Goal: Information Seeking & Learning: Learn about a topic

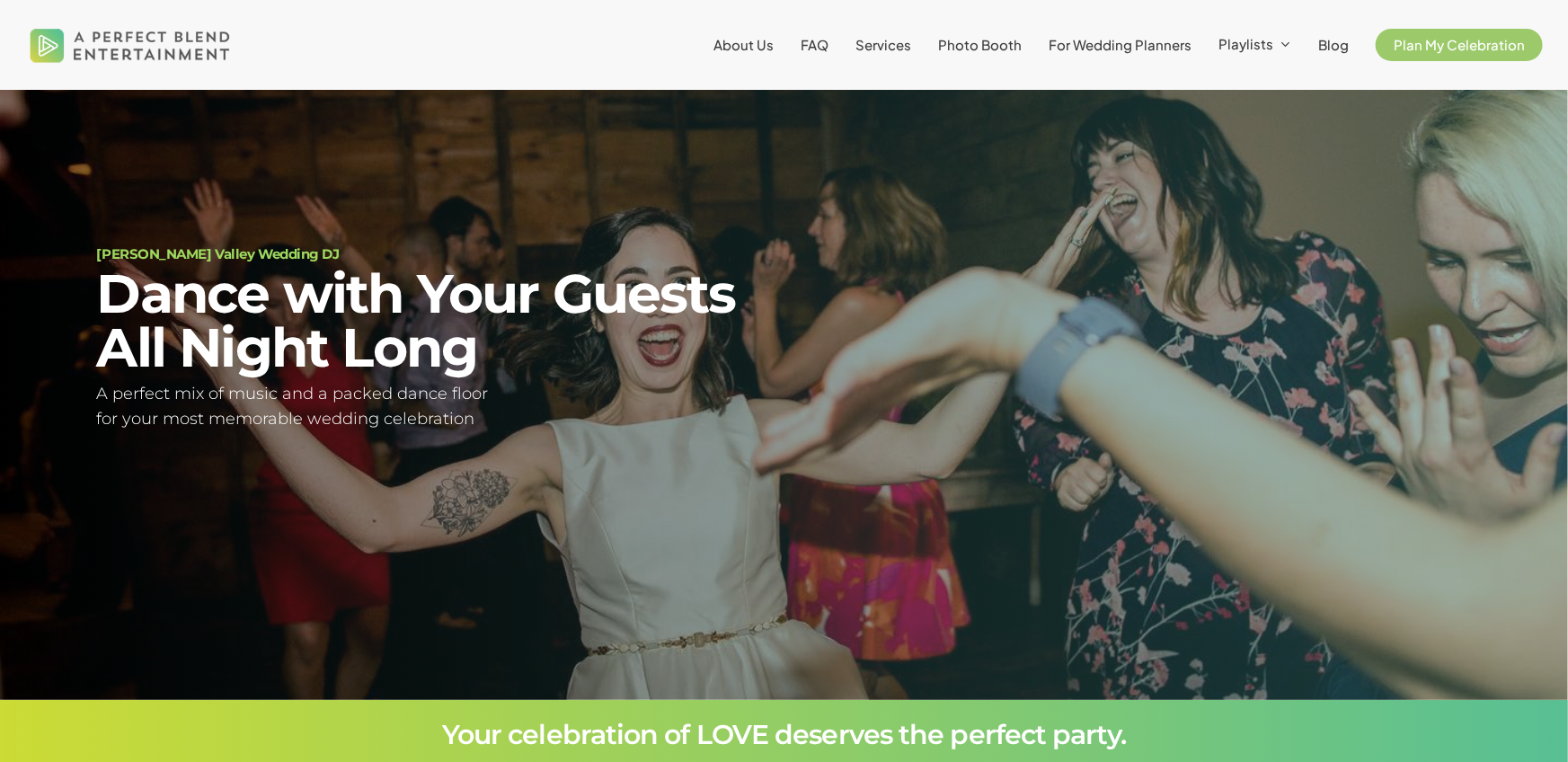
scroll to position [136, 0]
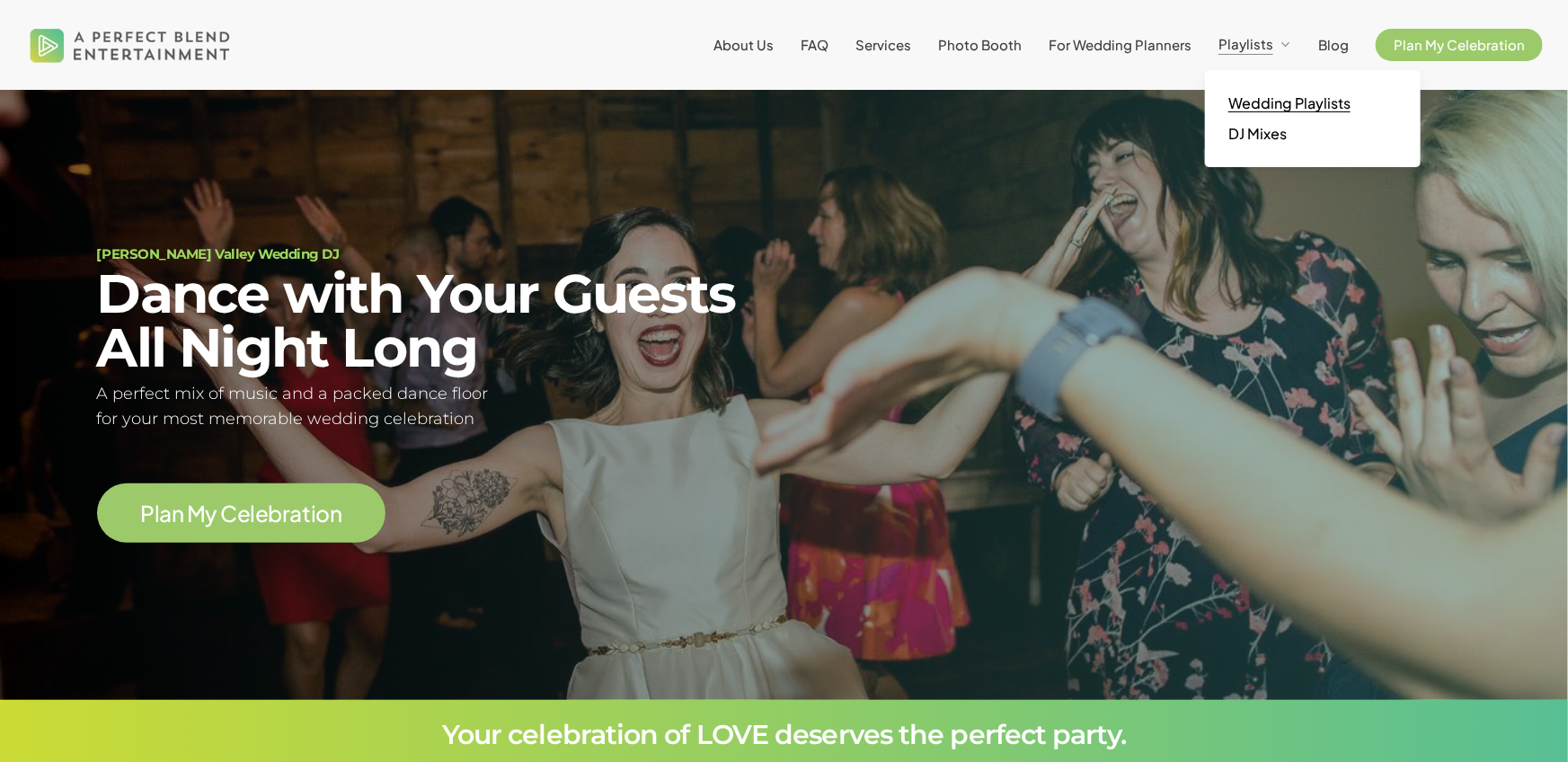
click at [1286, 110] on span "Wedding Playlists" at bounding box center [1289, 103] width 122 height 19
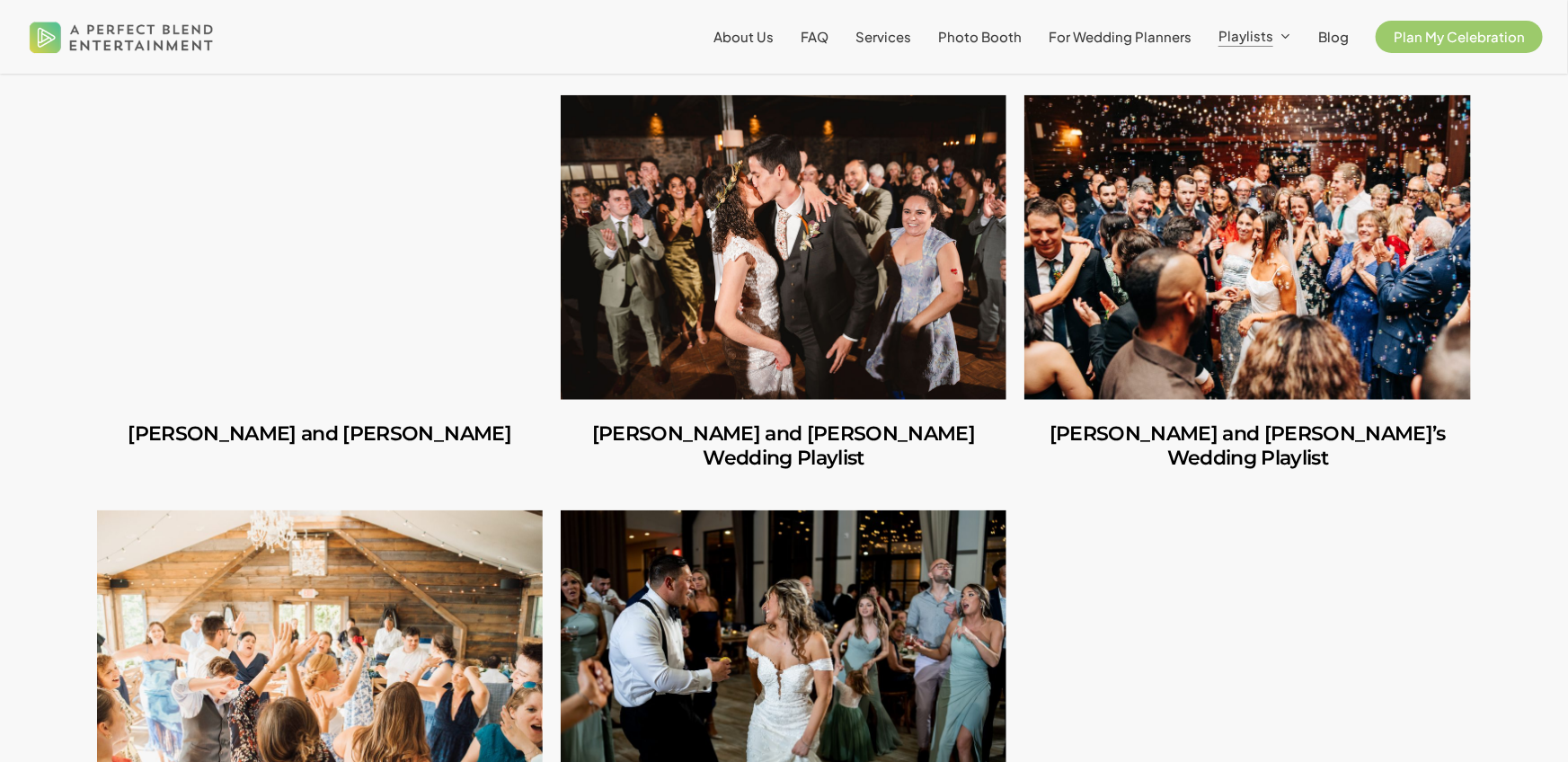
scroll to position [582, 0]
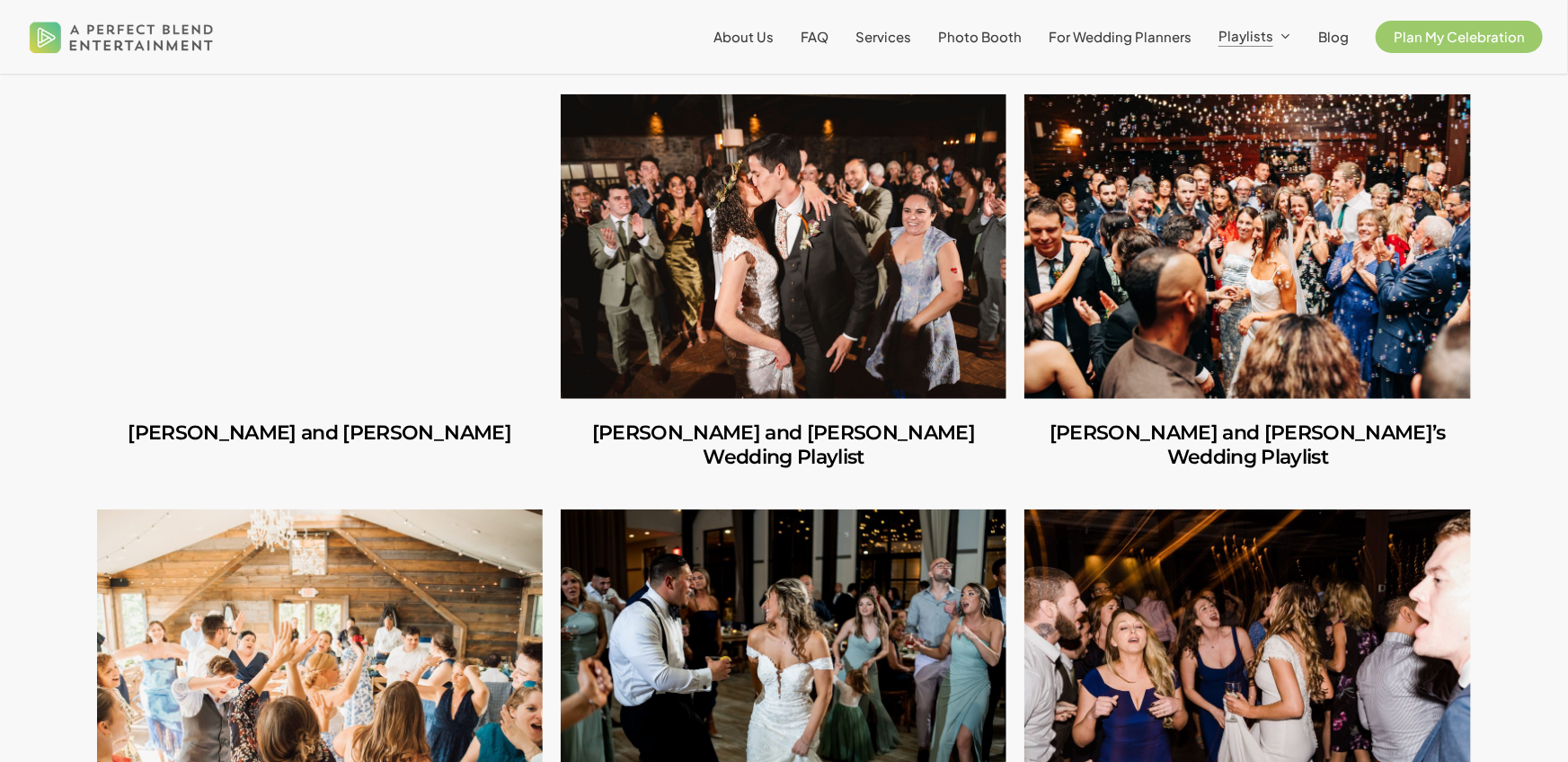
click at [493, 291] on link "Carlos and Olivia" at bounding box center [320, 246] width 446 height 304
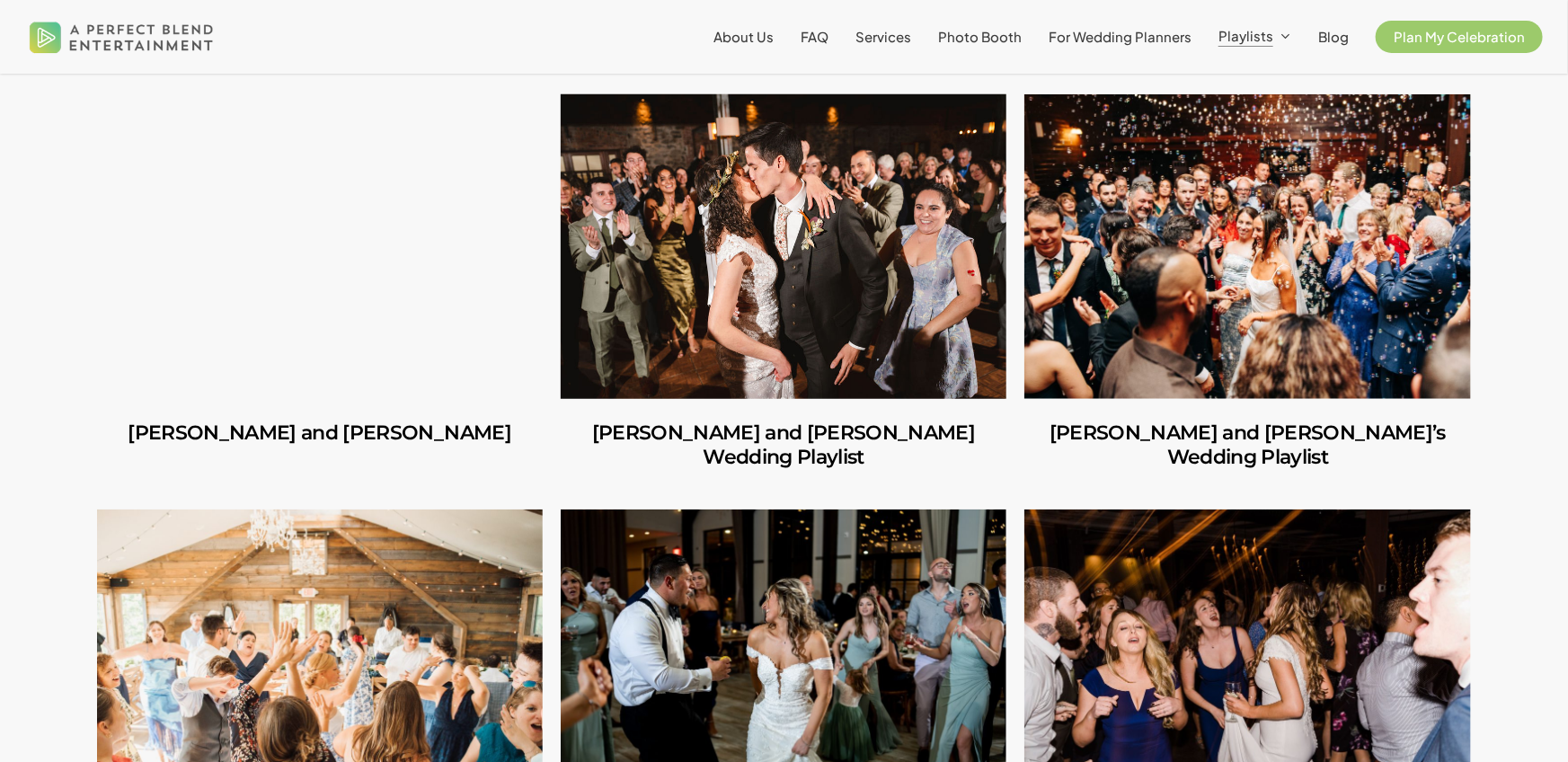
click at [625, 203] on link "Amber and Cooper’s Wedding Playlist" at bounding box center [783, 246] width 446 height 304
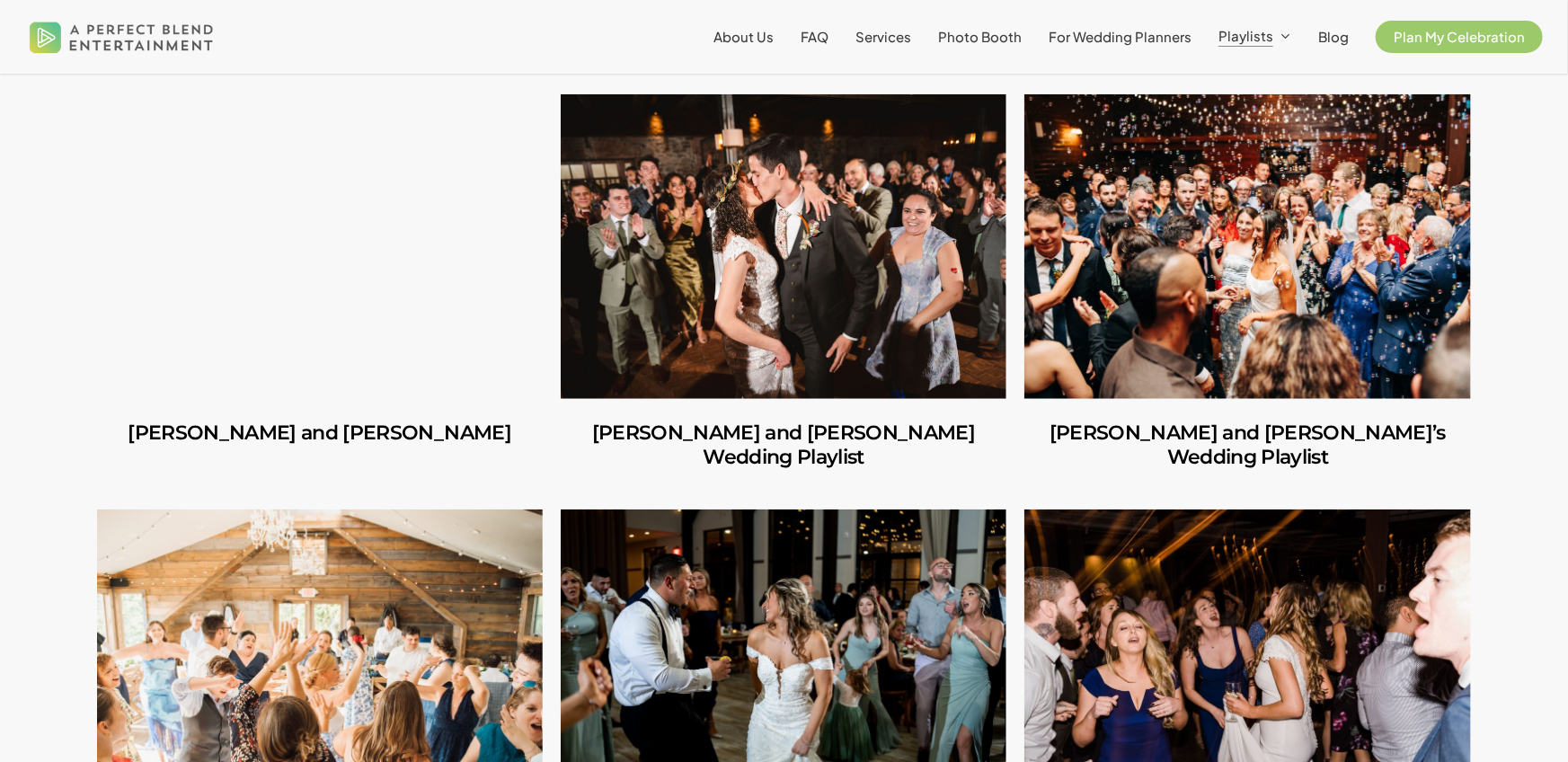
click at [391, 389] on link "Carlos and Olivia" at bounding box center [320, 246] width 446 height 304
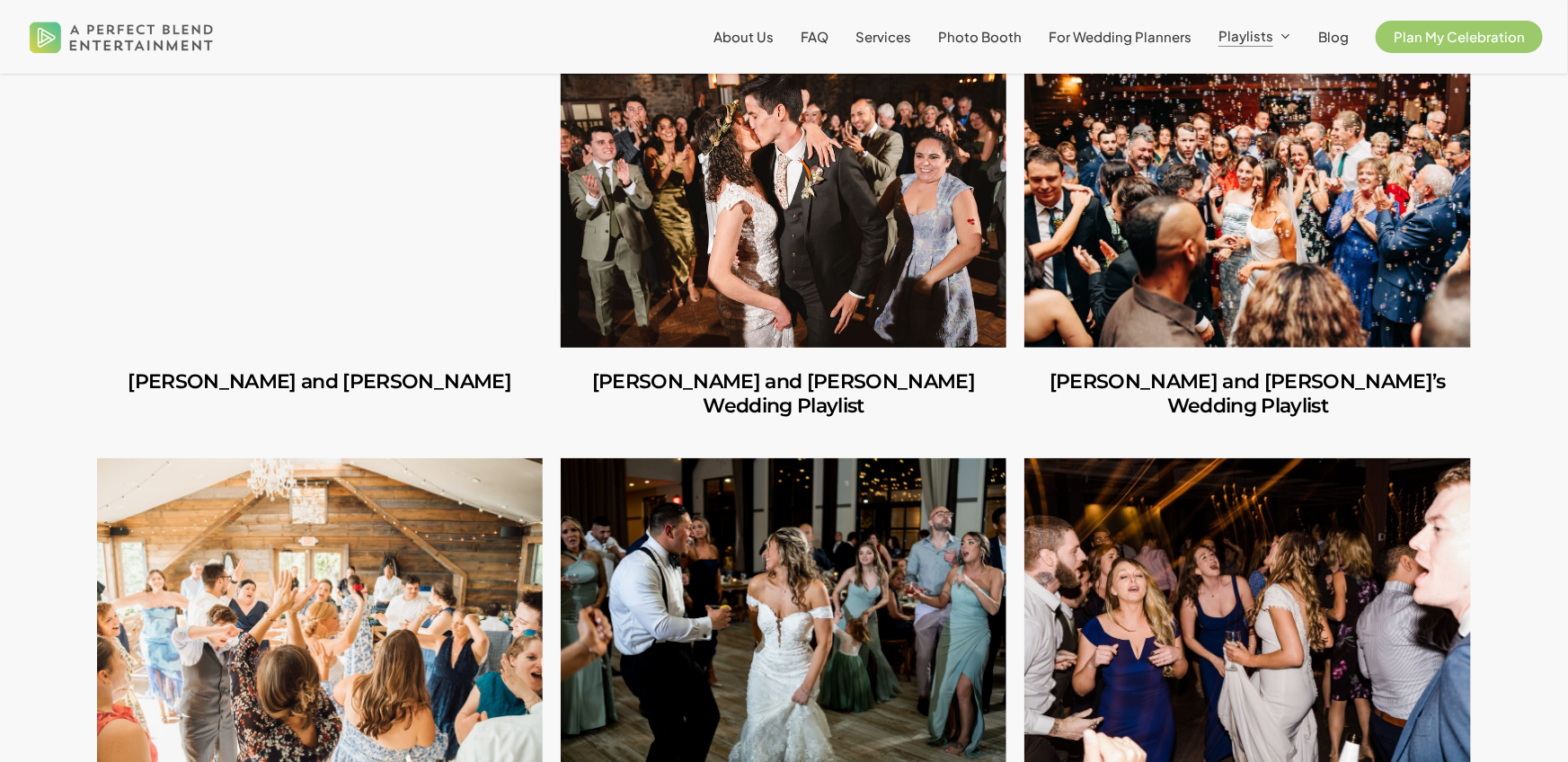
scroll to position [634, 0]
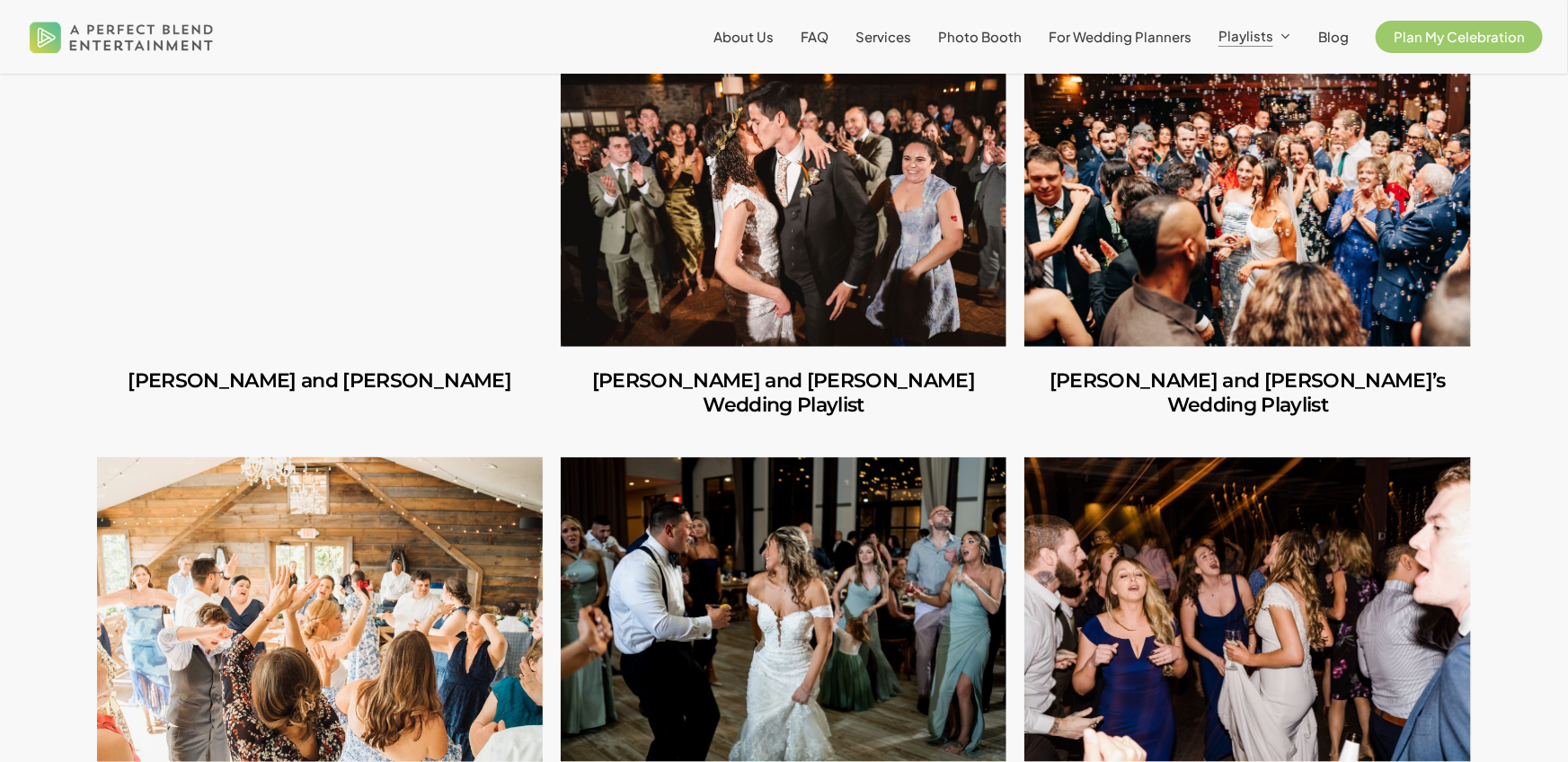
click at [425, 501] on link "Jules and Michelle’s Wedding Playlist" at bounding box center [320, 609] width 446 height 304
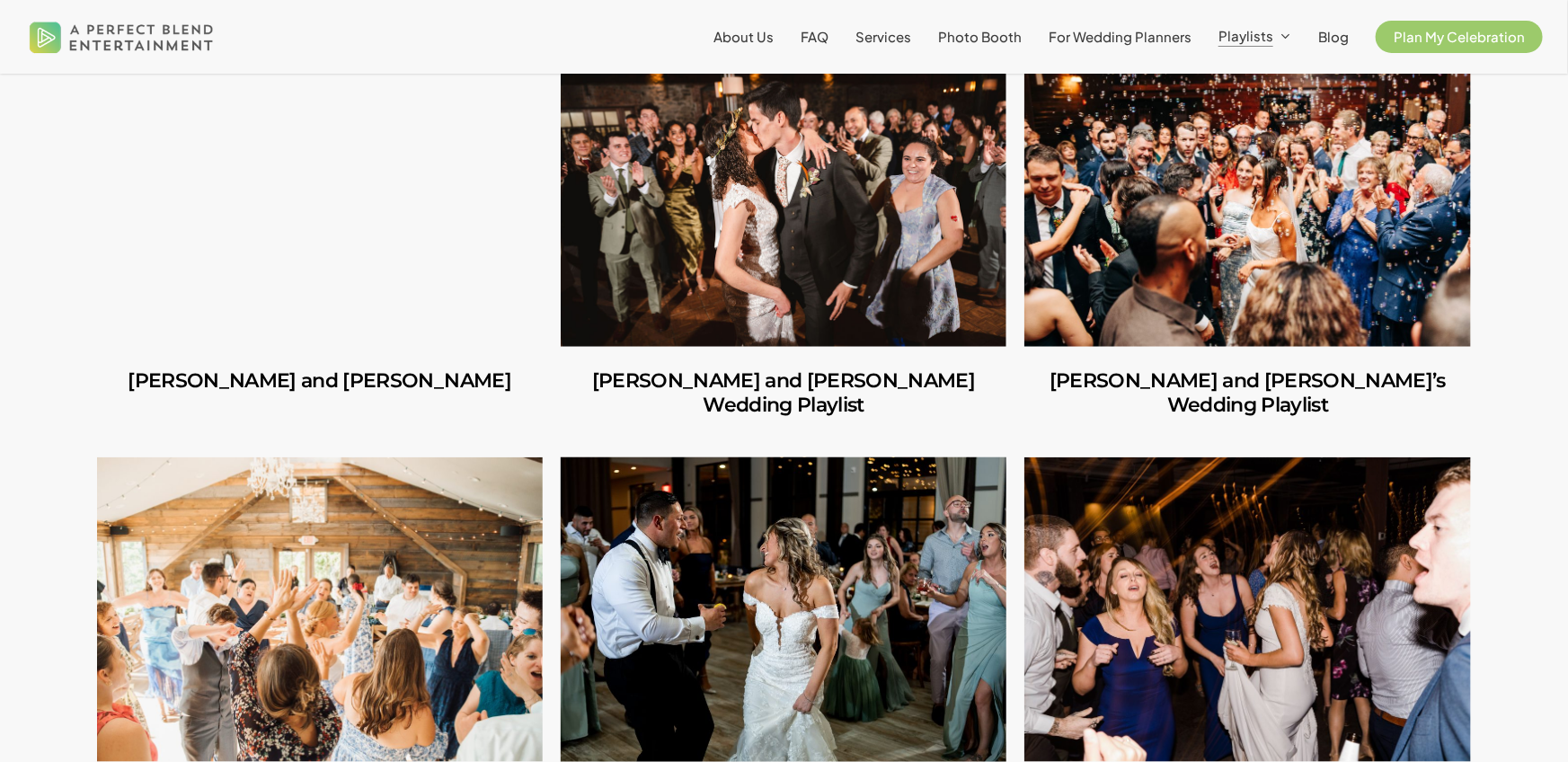
click at [925, 675] on link "Shannon and Joseph’s Wedding Playlist" at bounding box center [783, 609] width 446 height 304
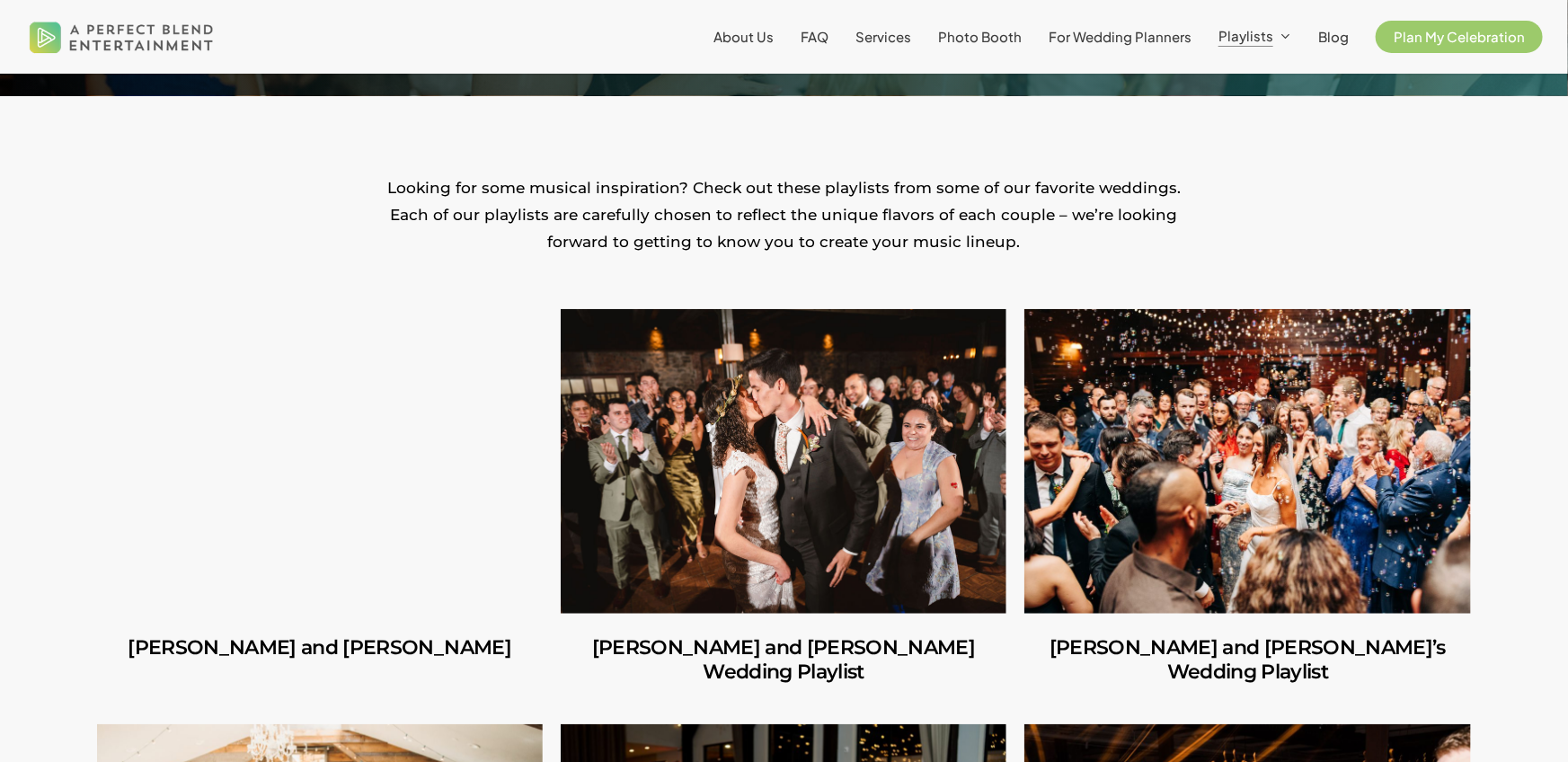
scroll to position [366, 0]
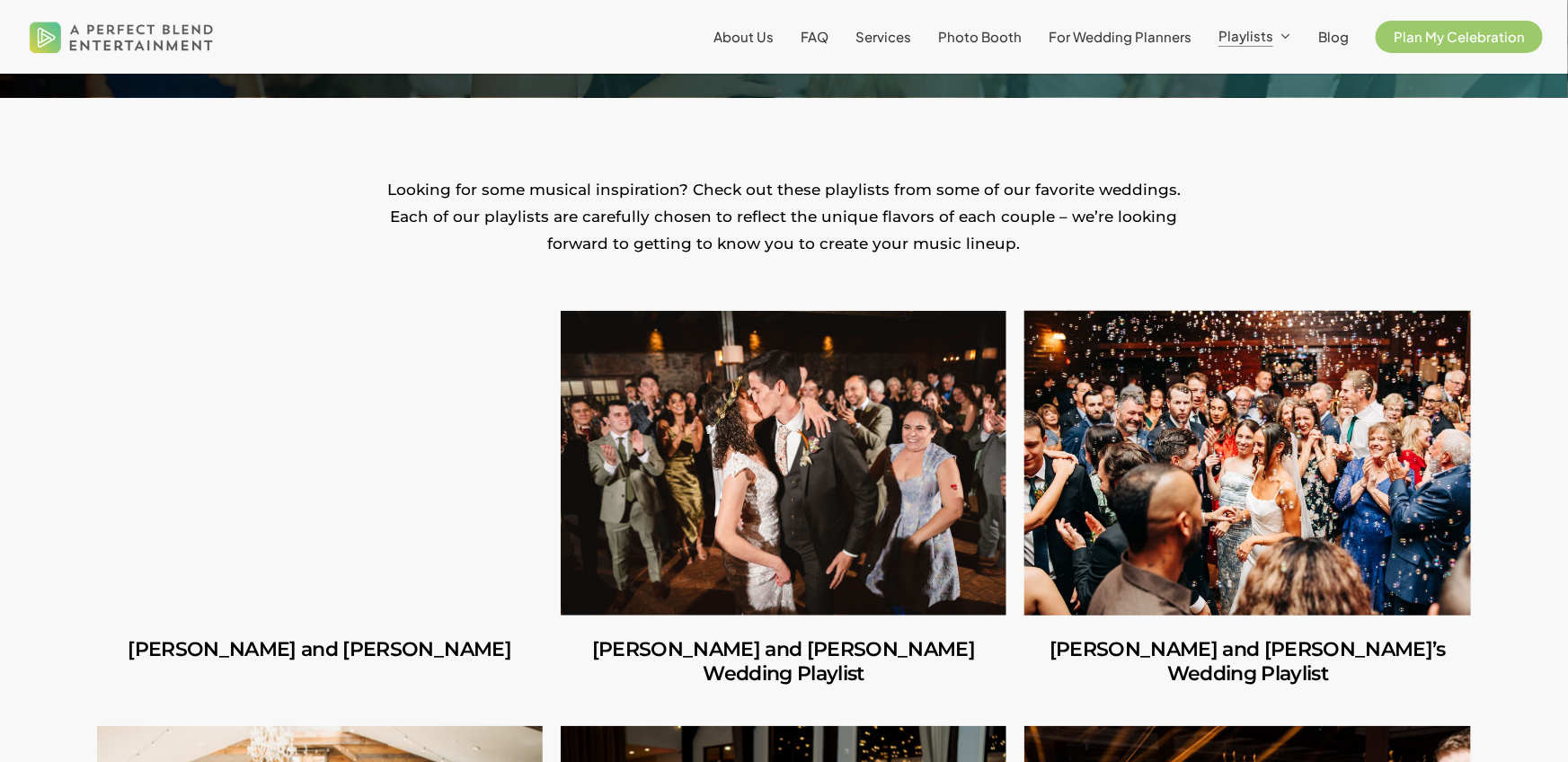
click at [1126, 513] on link "Ilana and Andrew’s Wedding Playlist" at bounding box center [1247, 463] width 446 height 304
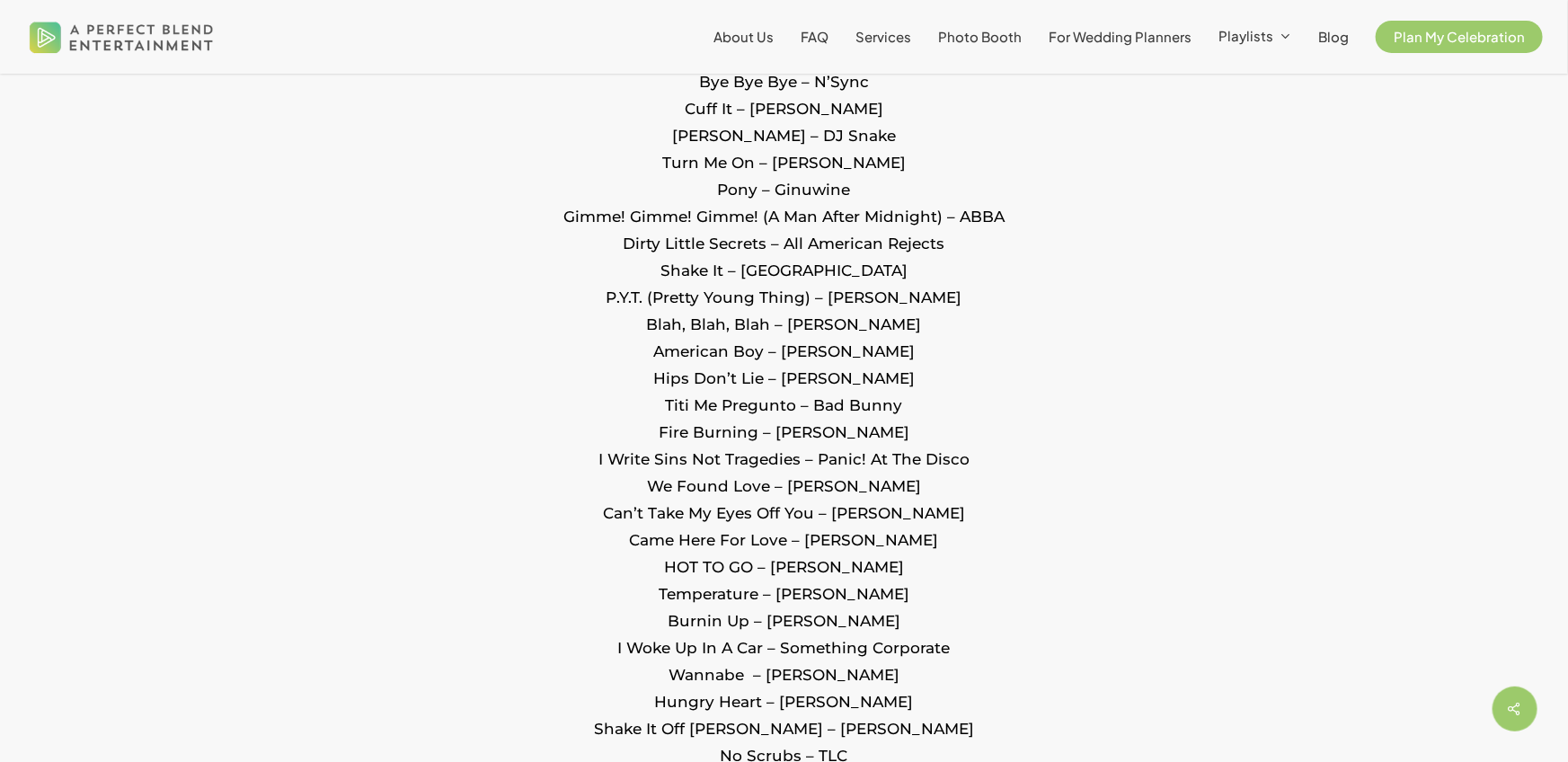
scroll to position [1952, 0]
